Goal: Task Accomplishment & Management: Use online tool/utility

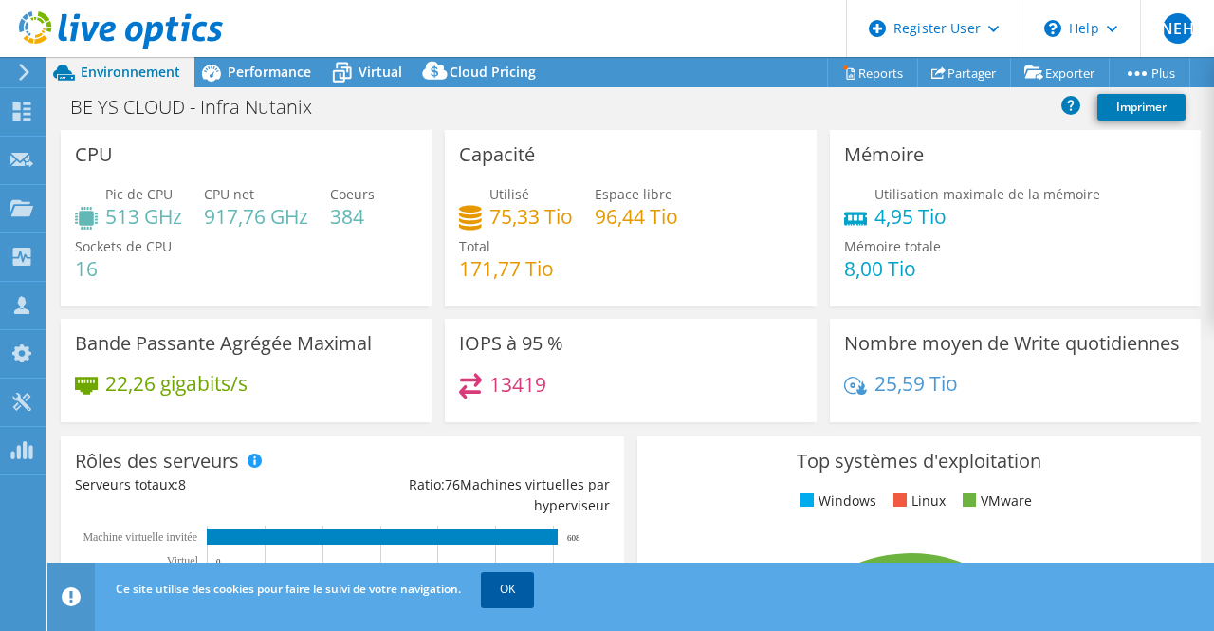
click at [520, 593] on link "OK" at bounding box center [507, 589] width 53 height 34
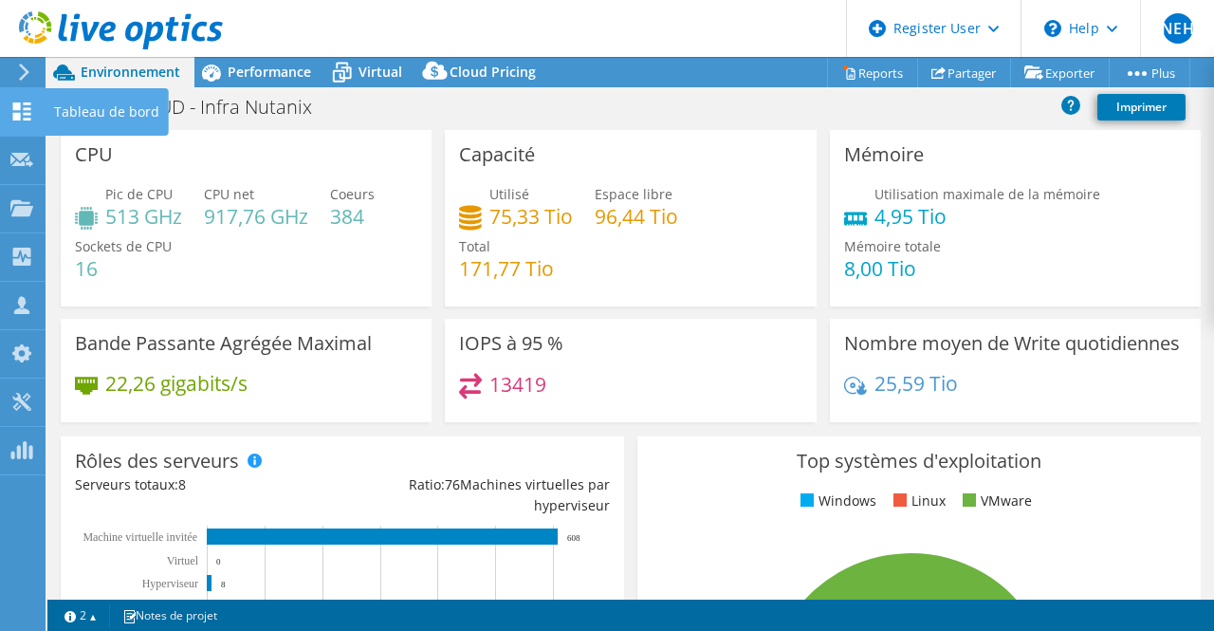
click at [16, 112] on icon at bounding box center [21, 111] width 23 height 18
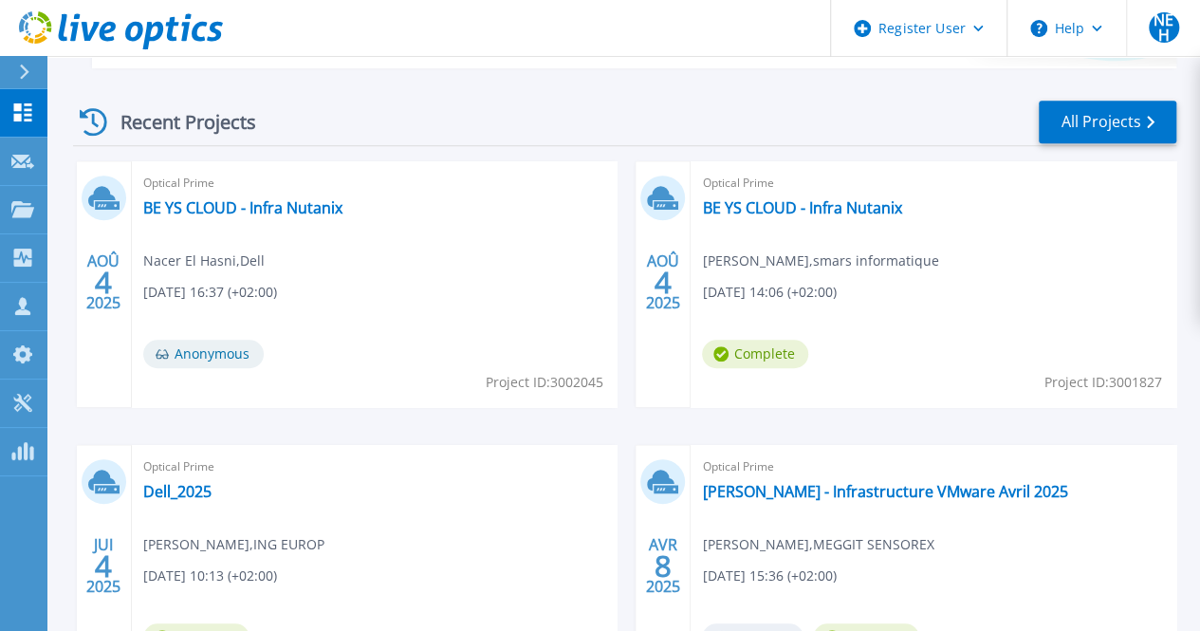
scroll to position [474, 0]
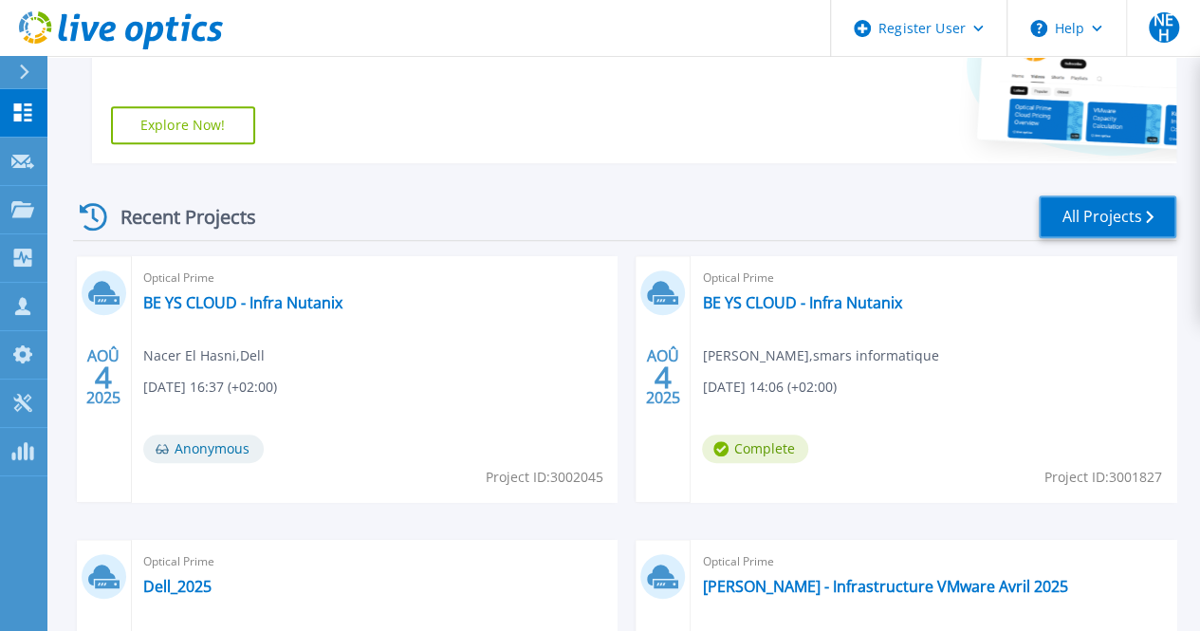
click at [1122, 221] on link "All Projects" at bounding box center [1107, 216] width 138 height 43
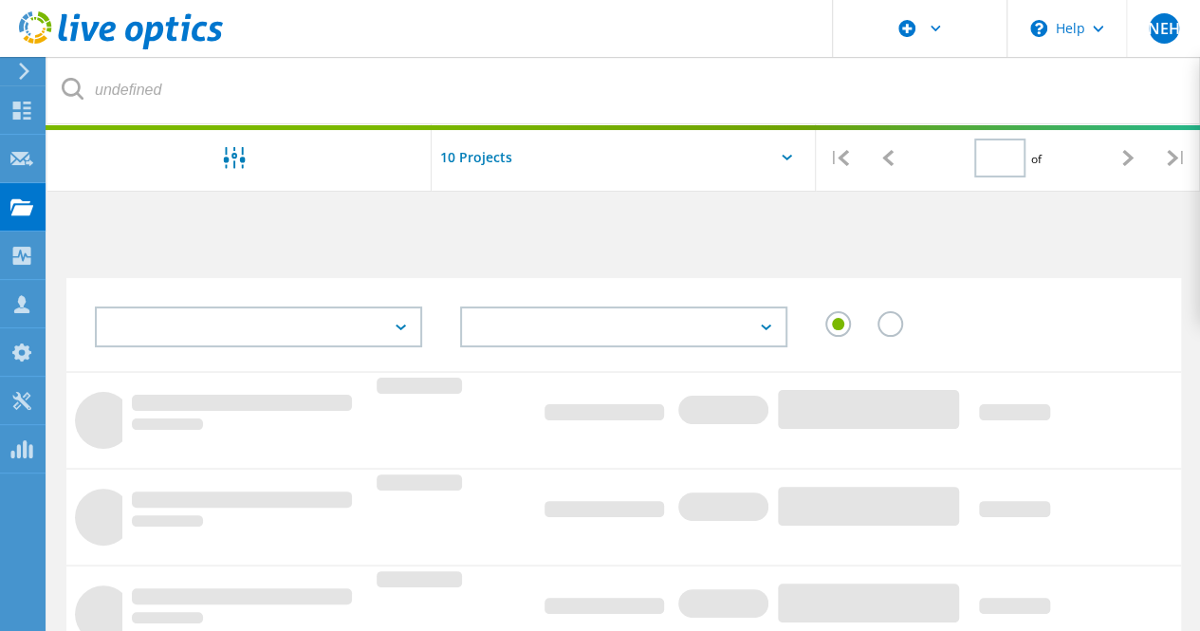
type input "1"
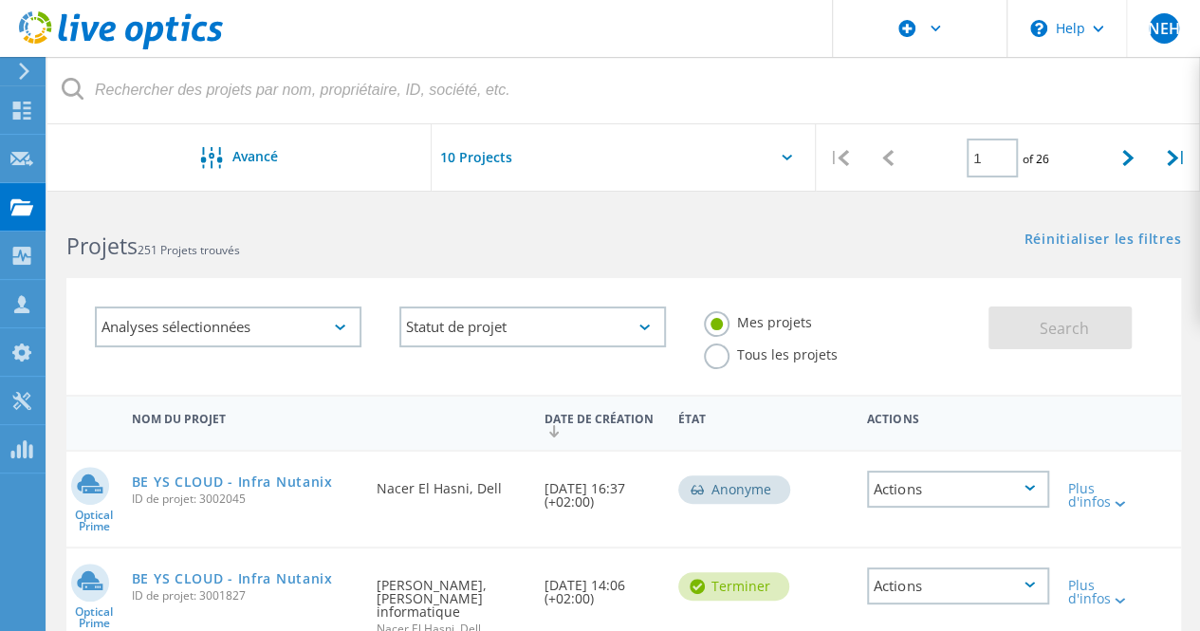
click at [332, 323] on div "Analyses sélectionnées" at bounding box center [228, 326] width 266 height 41
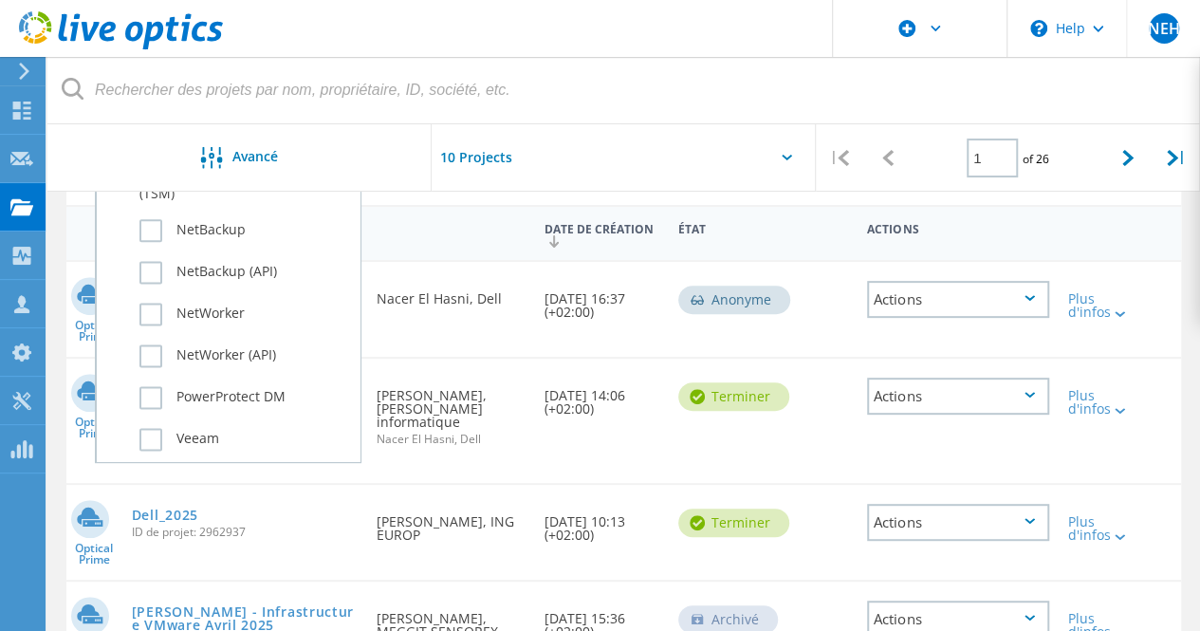
scroll to position [1347, 0]
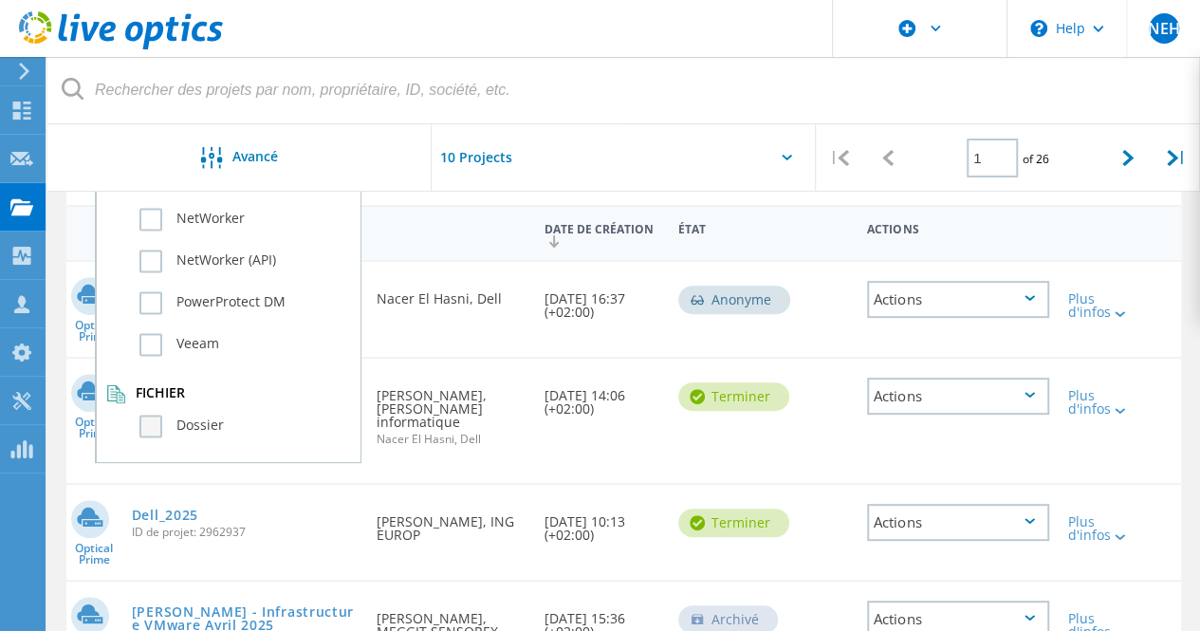
click at [151, 428] on label "Dossier" at bounding box center [244, 425] width 211 height 23
click at [0, 0] on input "Dossier" at bounding box center [0, 0] width 0 height 0
click at [609, 143] on div at bounding box center [605, 157] width 30 height 64
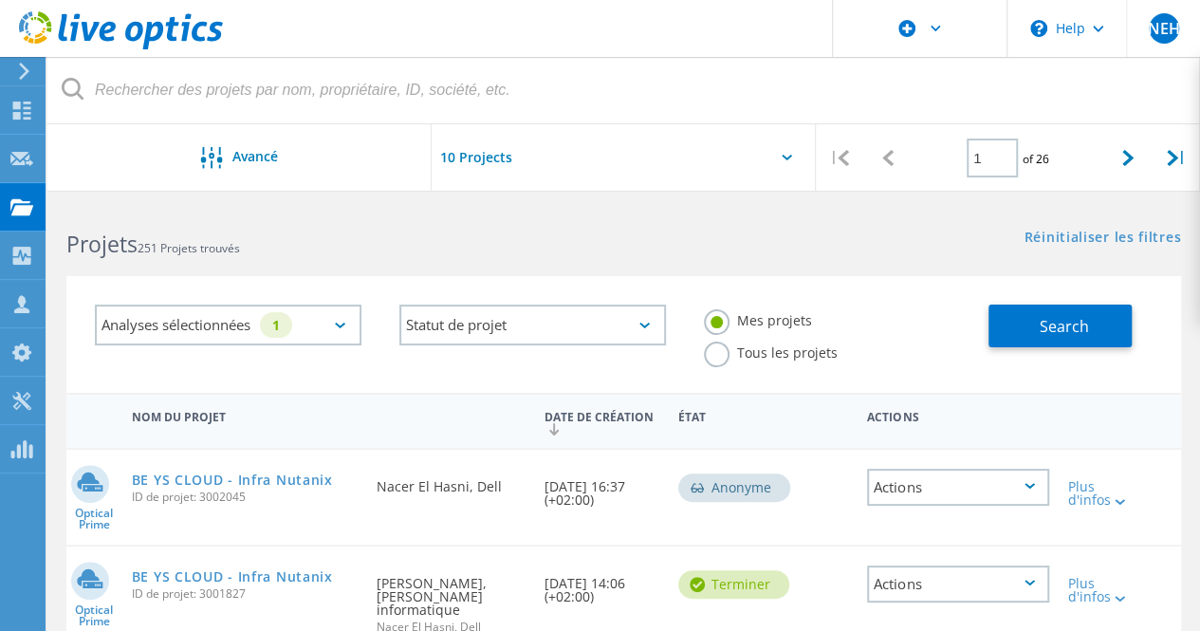
scroll to position [0, 0]
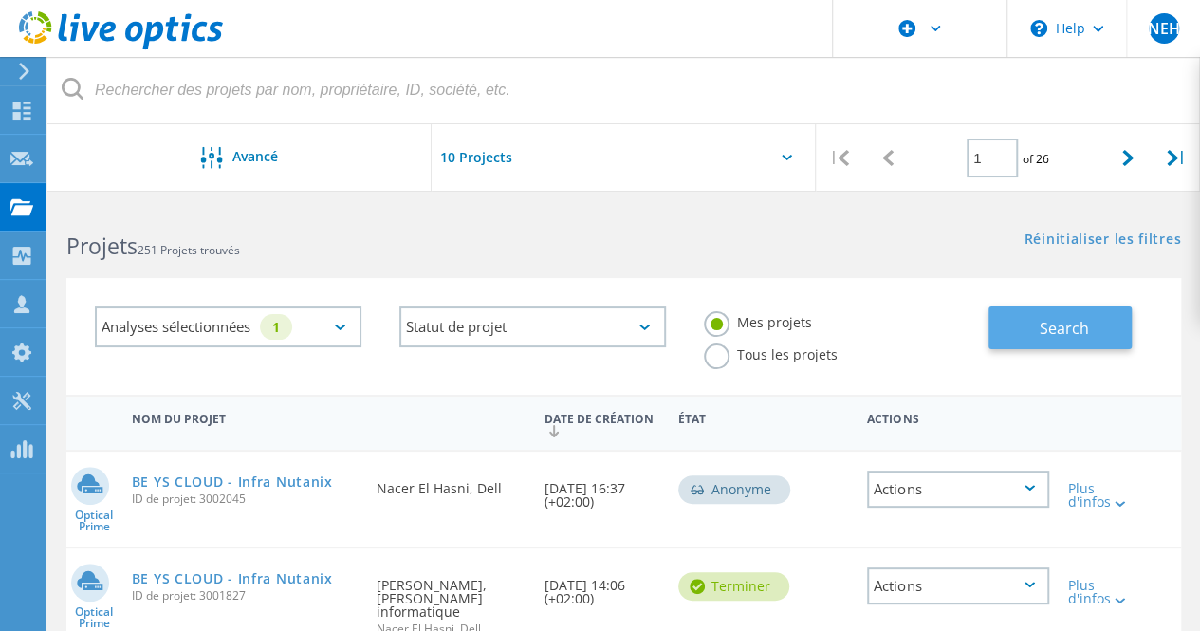
click at [1050, 318] on span "Search" at bounding box center [1063, 328] width 49 height 21
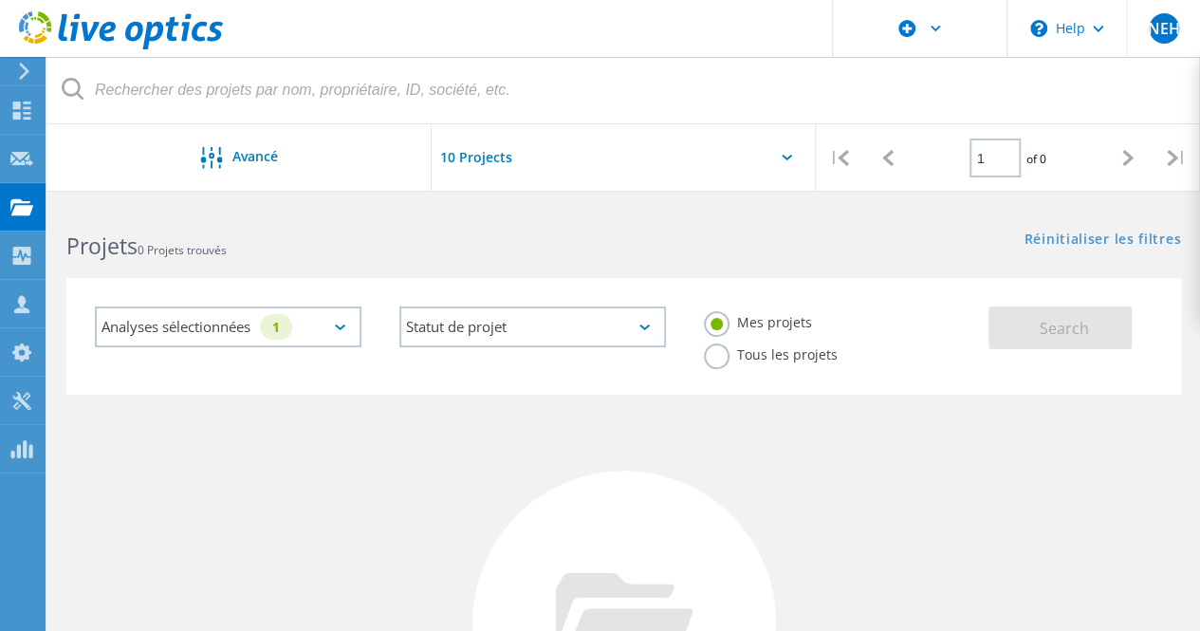
click at [720, 358] on label "Tous les projets" at bounding box center [771, 352] width 134 height 18
click at [0, 0] on input "Tous les projets" at bounding box center [0, 0] width 0 height 0
click at [1066, 329] on span "Search" at bounding box center [1063, 328] width 49 height 21
click at [304, 323] on div "Analyses sélectionnées 1" at bounding box center [228, 326] width 266 height 41
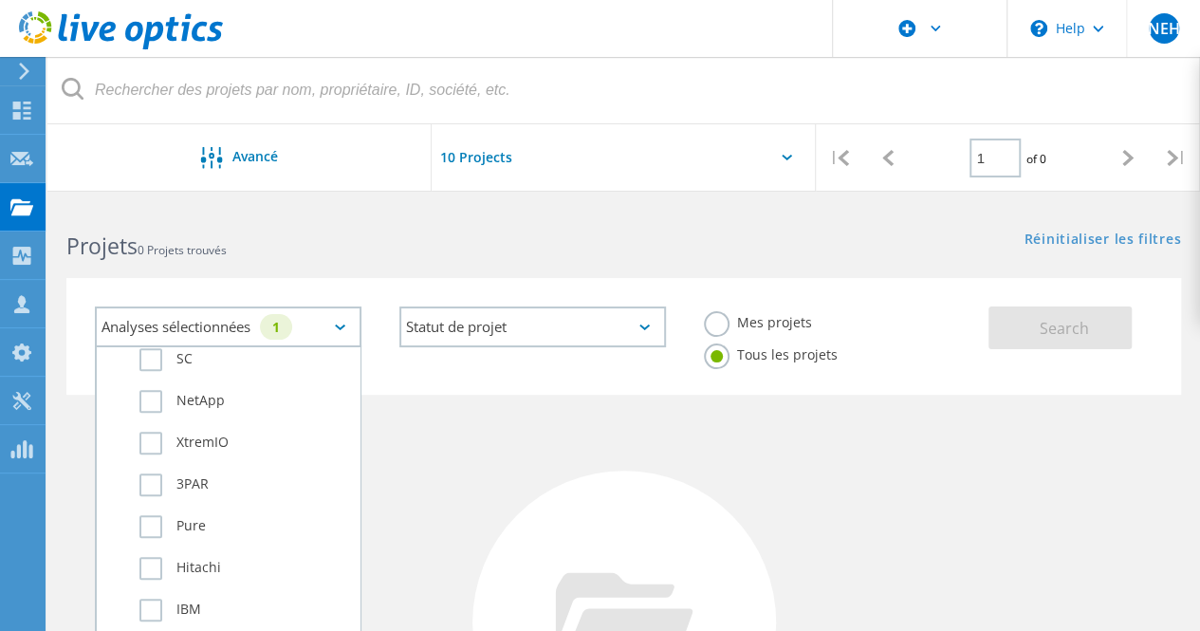
click at [1070, 250] on div "Projets 0 Projets trouvés Réinitialiser les filtres Afficher les filtres" at bounding box center [623, 229] width 1152 height 50
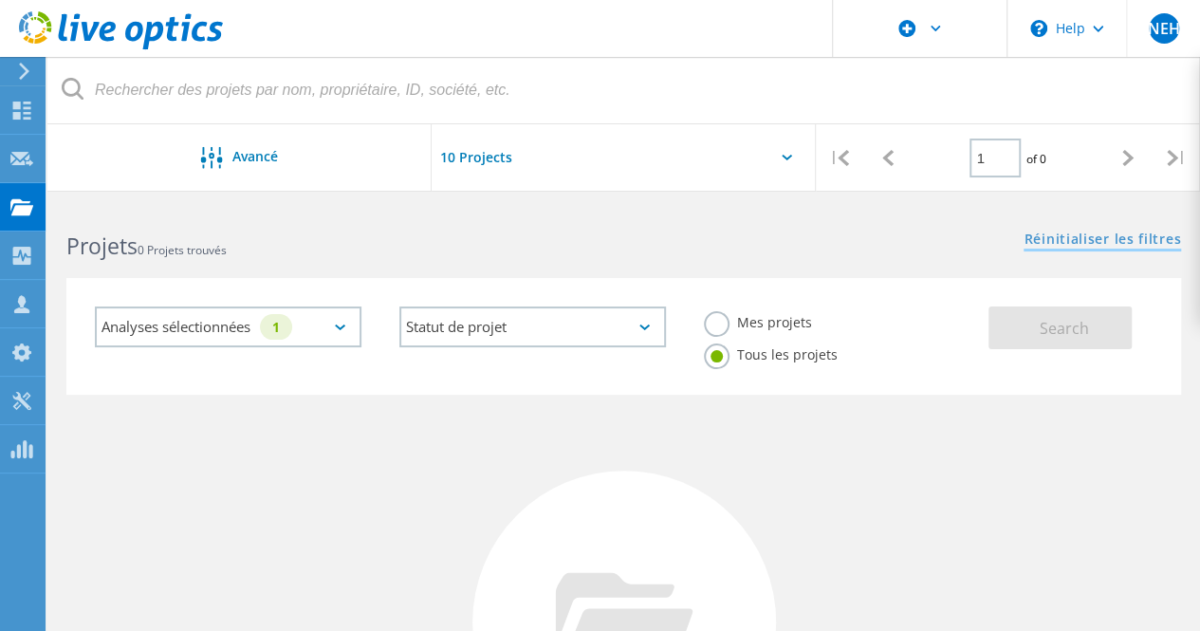
click at [1100, 238] on link "Réinitialiser les filtres" at bounding box center [1101, 240] width 157 height 16
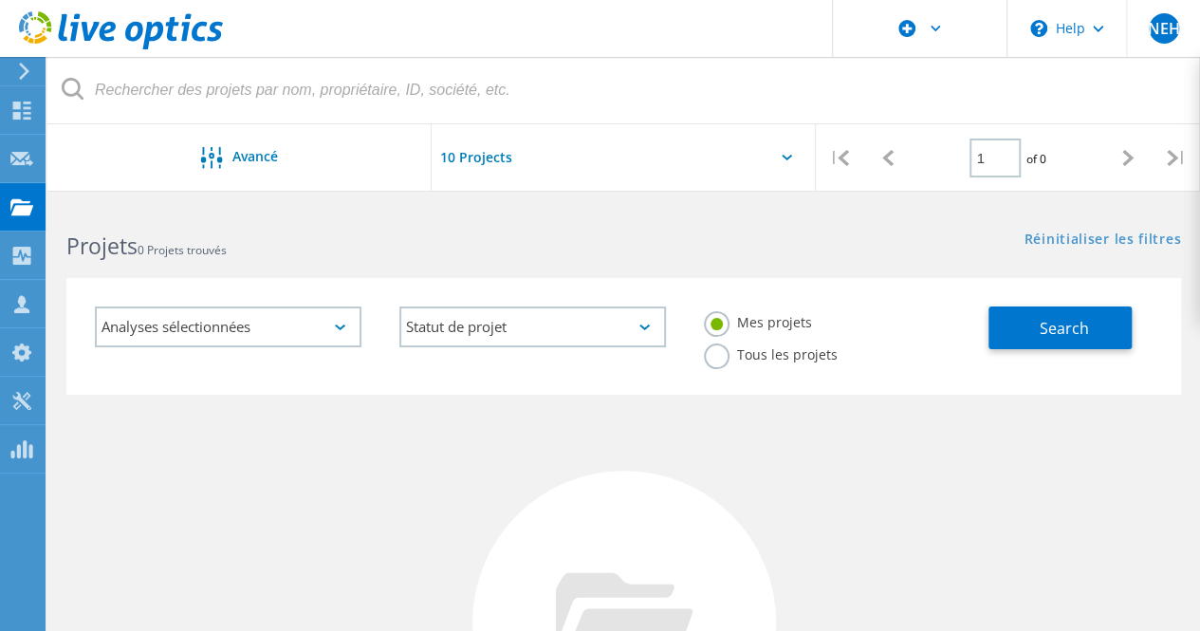
click at [305, 325] on div "Analyses sélectionnées" at bounding box center [228, 326] width 266 height 41
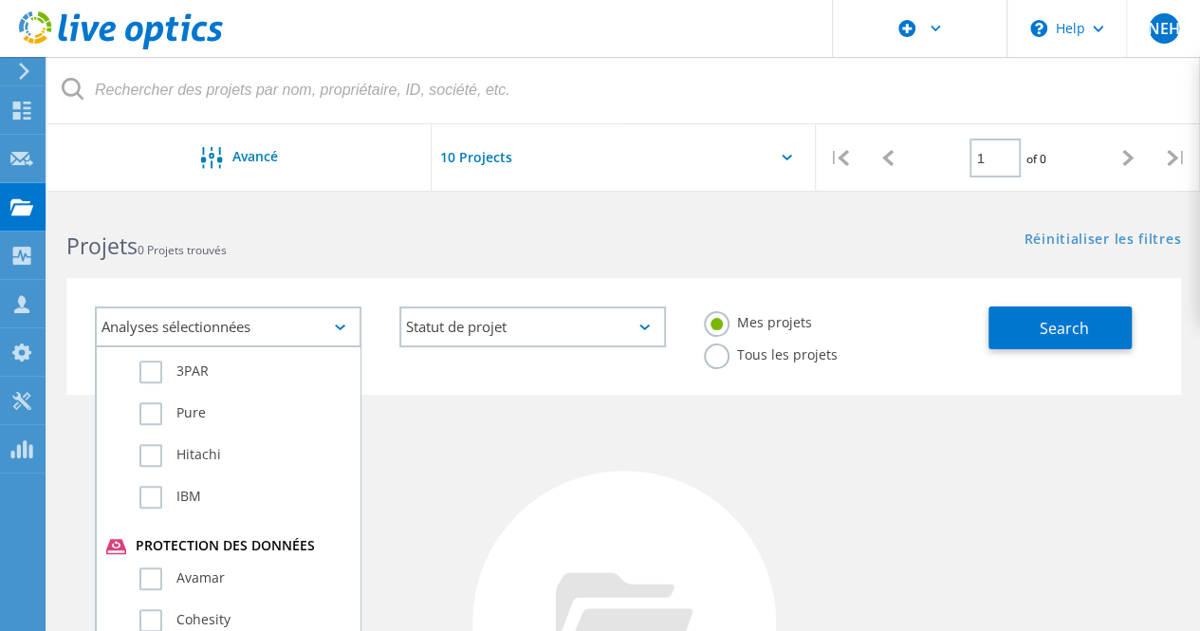
scroll to position [1138, 0]
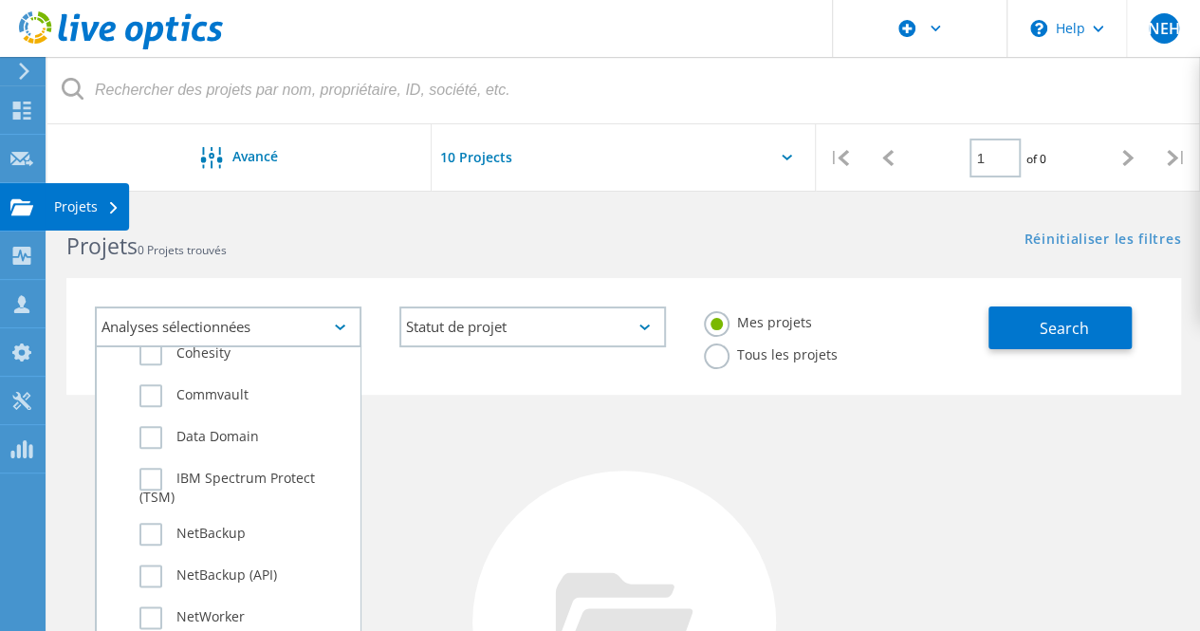
click at [23, 212] on use at bounding box center [21, 206] width 23 height 16
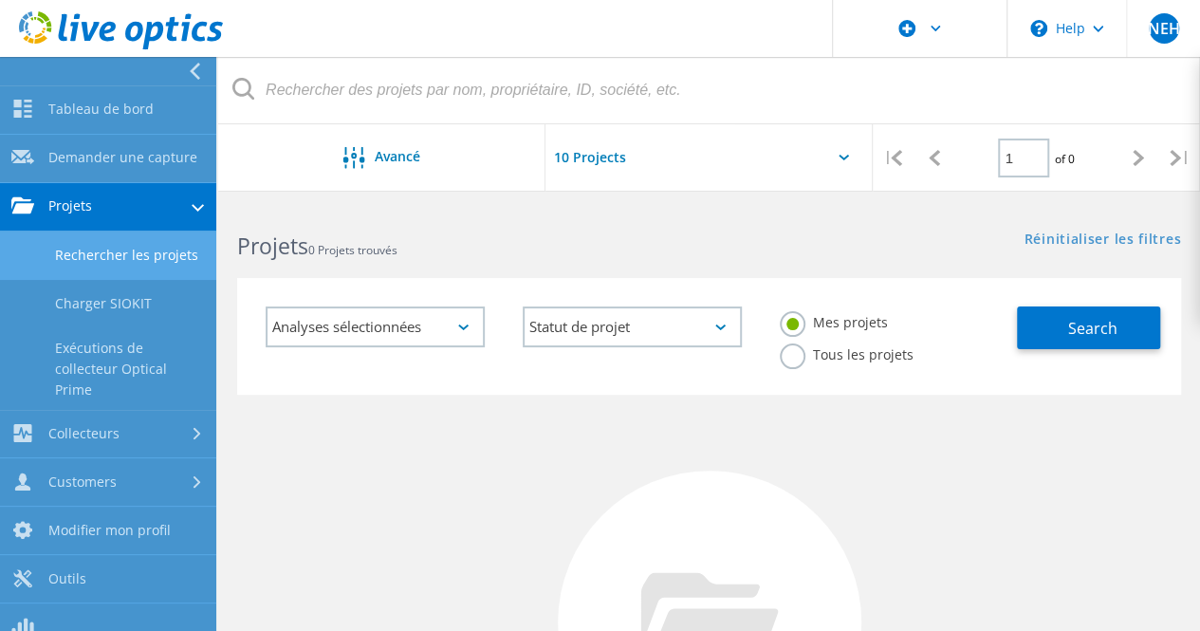
click at [108, 246] on link "Rechercher les projets" at bounding box center [108, 255] width 216 height 48
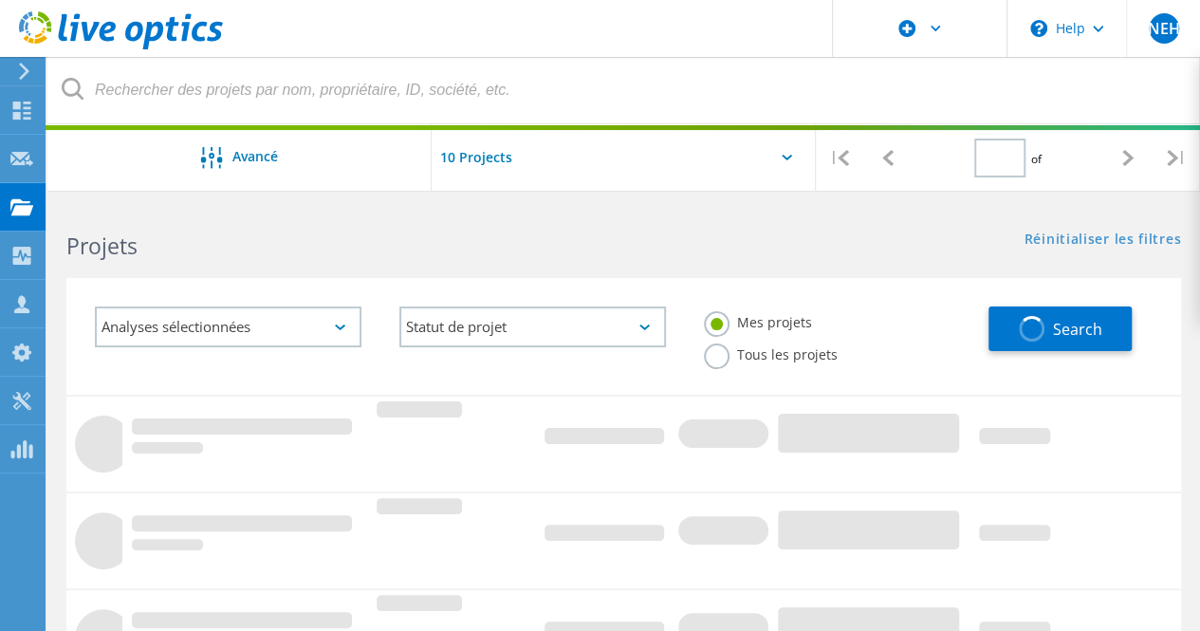
type input "1"
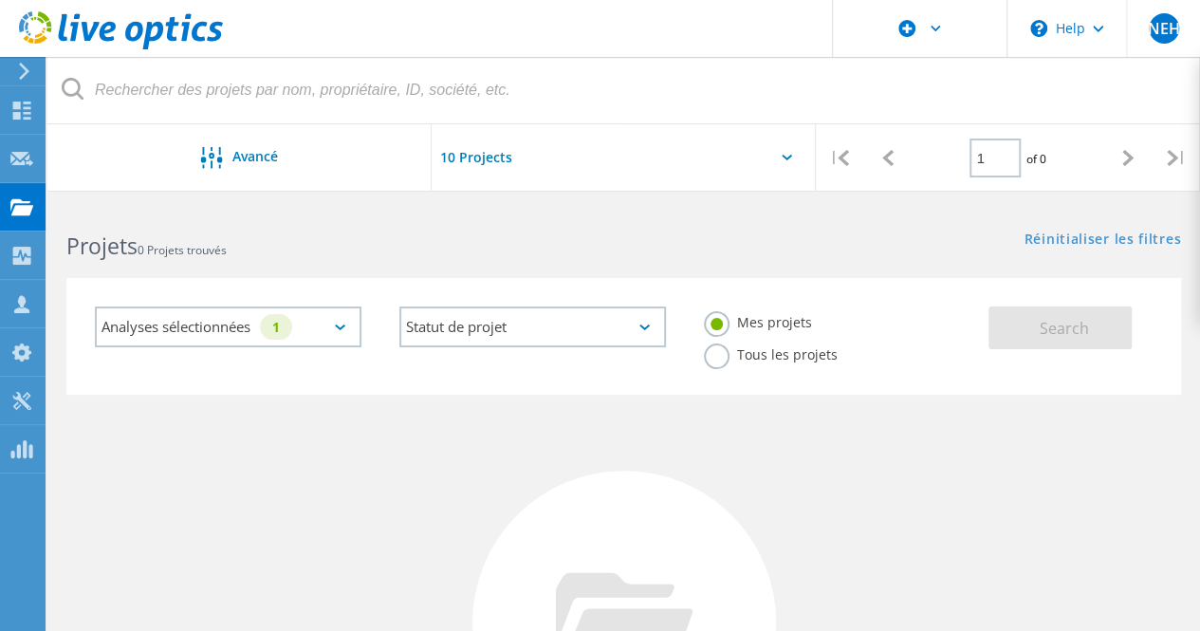
click at [344, 333] on div "Analyses sélectionnées 1" at bounding box center [228, 326] width 266 height 41
